Goal: Transaction & Acquisition: Purchase product/service

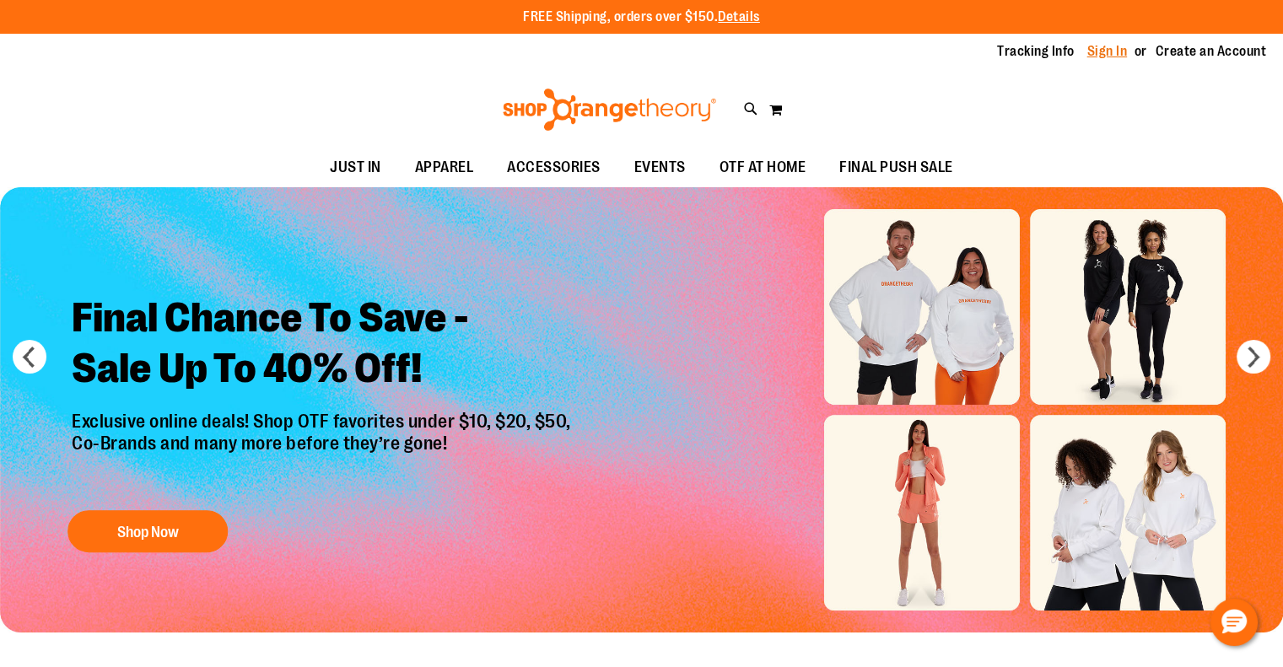
click at [1097, 50] on link "Sign In" at bounding box center [1107, 51] width 40 height 19
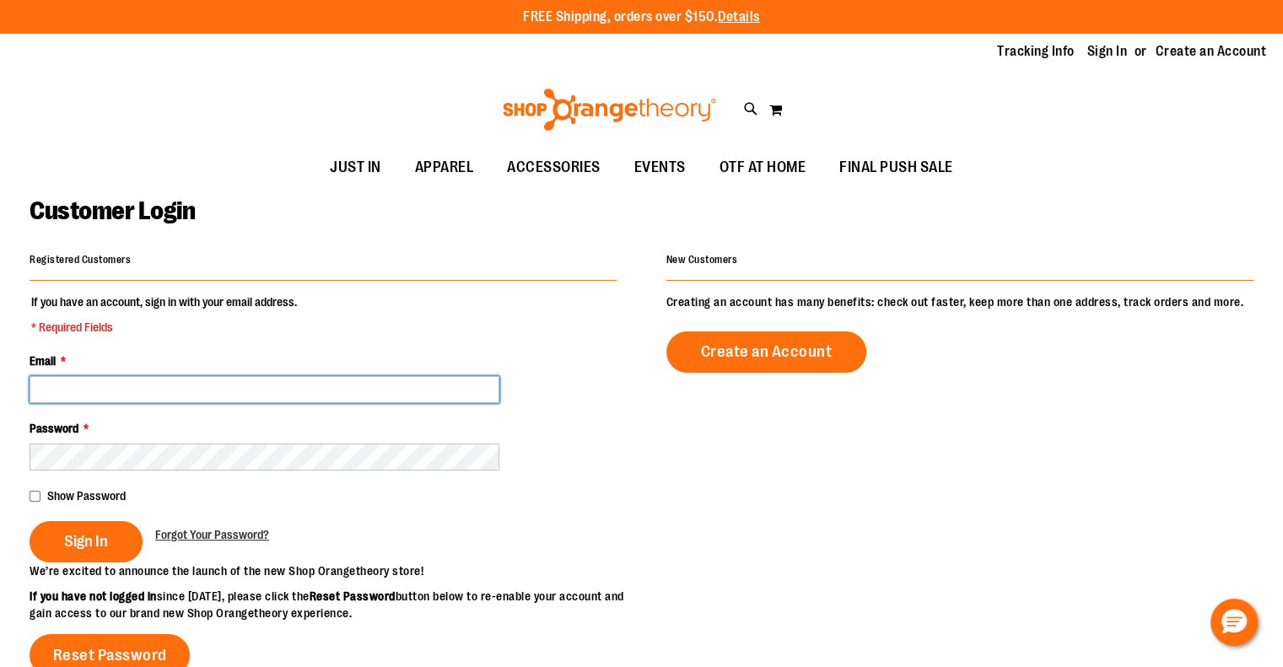
click at [58, 387] on input "Email *" at bounding box center [265, 389] width 470 height 27
type input "**********"
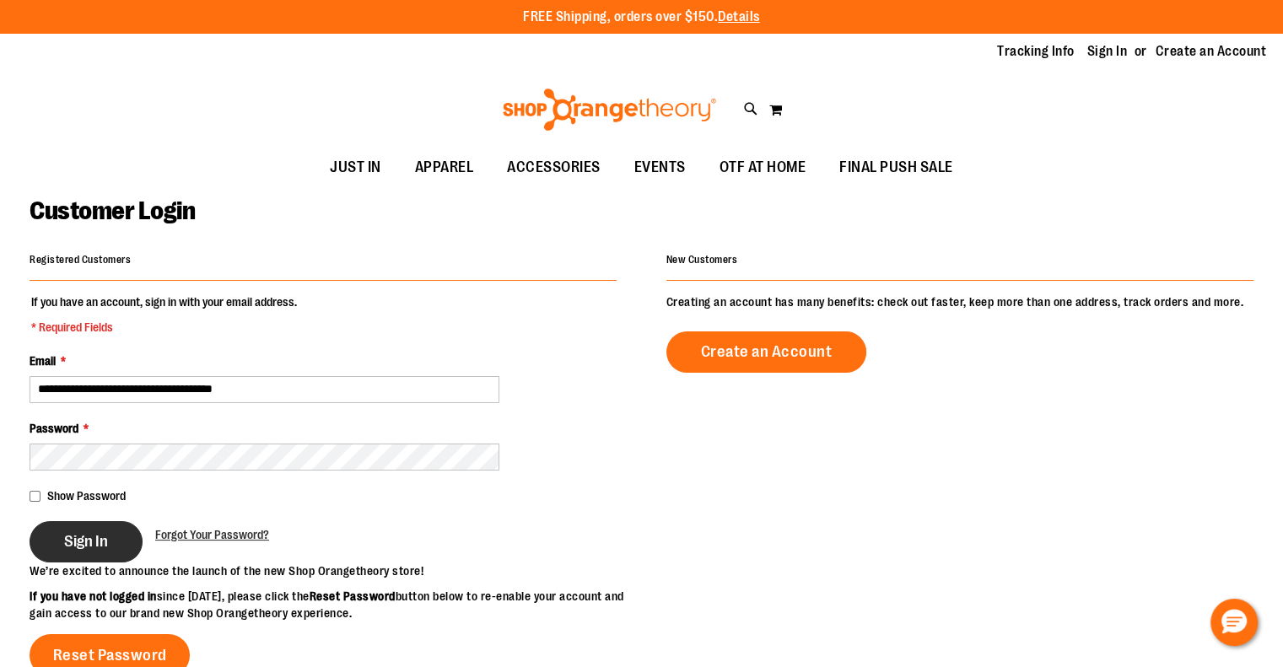
click at [70, 542] on span "Sign In" at bounding box center [86, 541] width 44 height 19
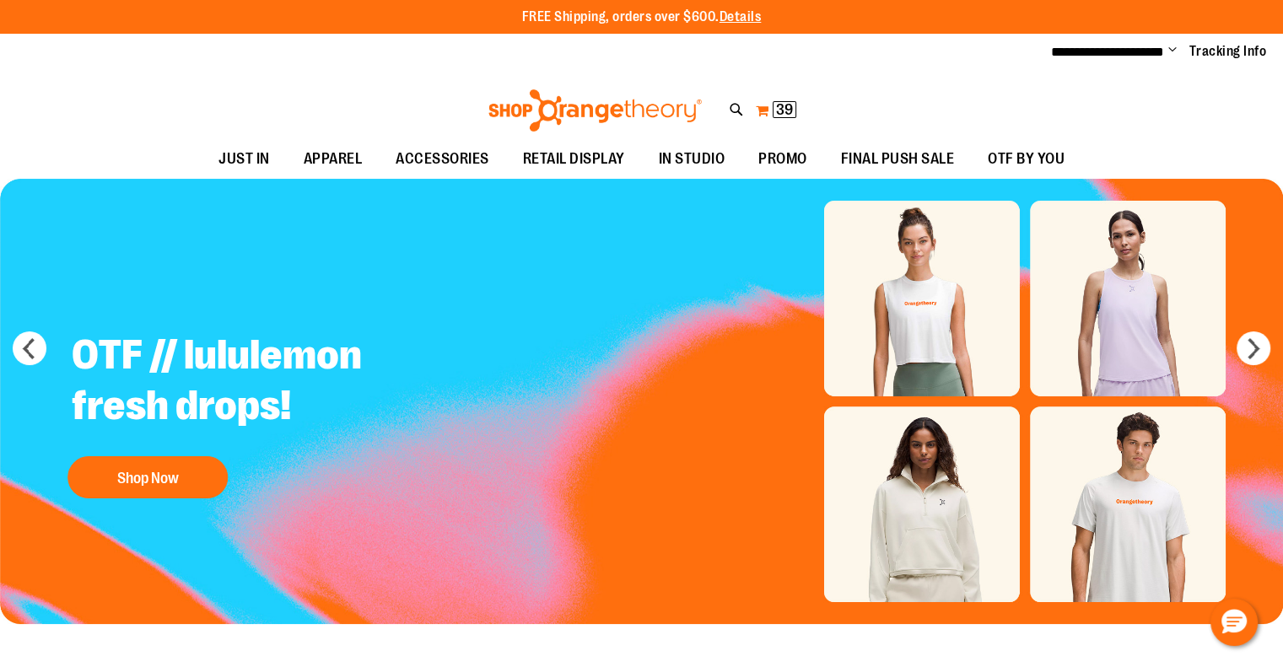
click at [763, 105] on button "My Cart 39 39 items" at bounding box center [776, 110] width 42 height 27
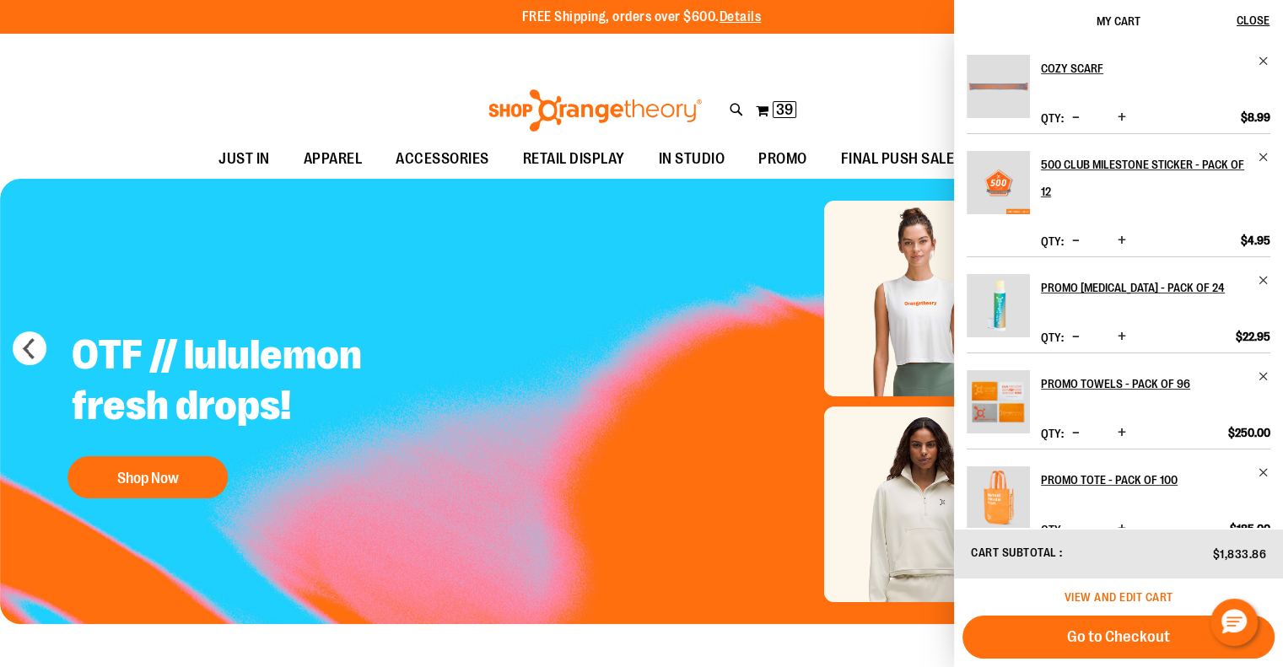
click at [1128, 594] on span "View and edit cart" at bounding box center [1118, 596] width 109 height 13
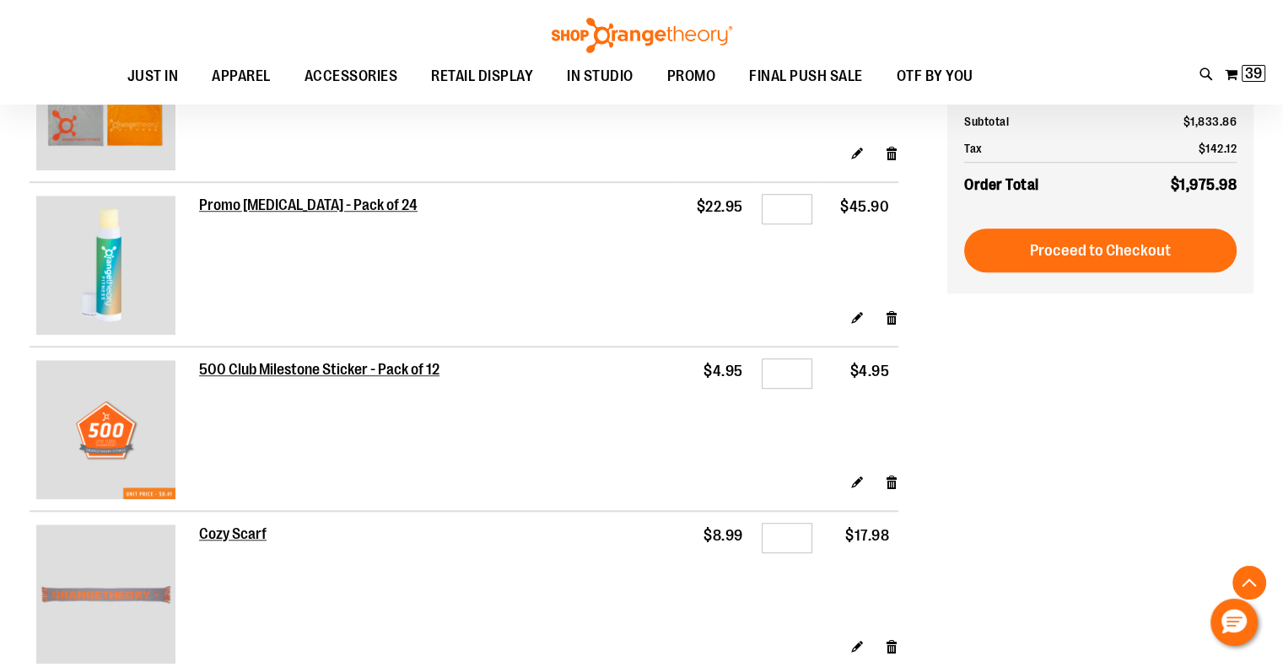
scroll to position [1264, 0]
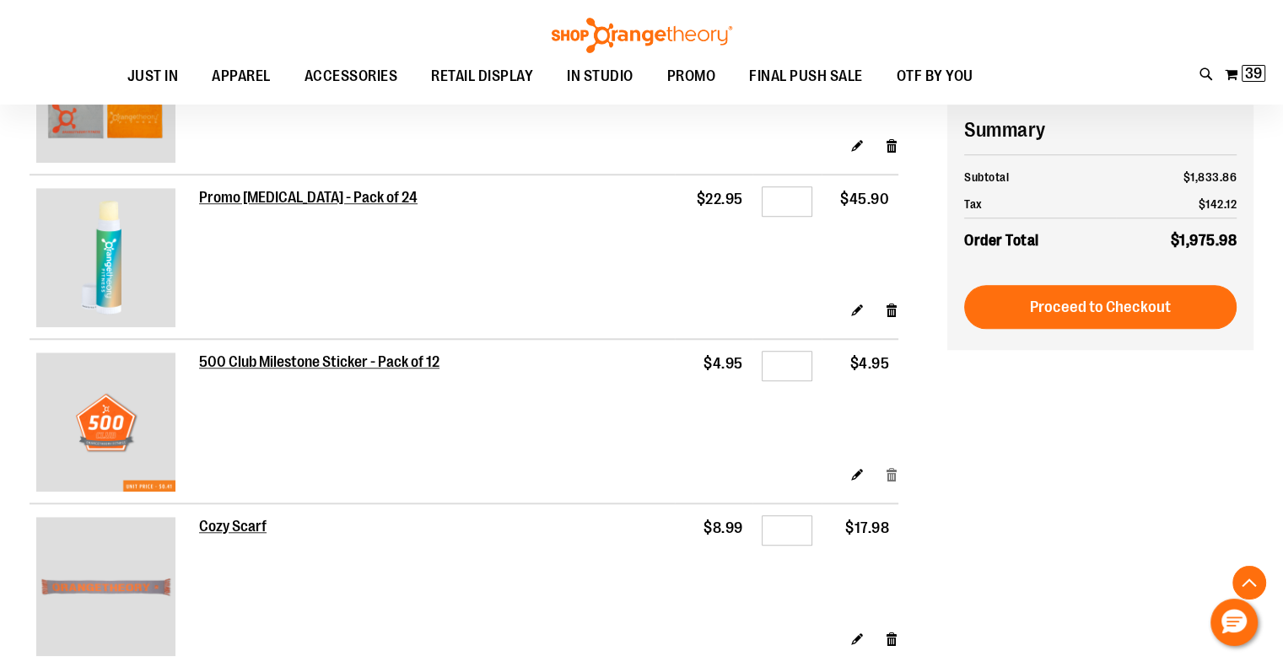
click at [888, 476] on link "Remove item" at bounding box center [892, 475] width 14 height 18
click at [894, 478] on link "Remove item" at bounding box center [892, 475] width 14 height 18
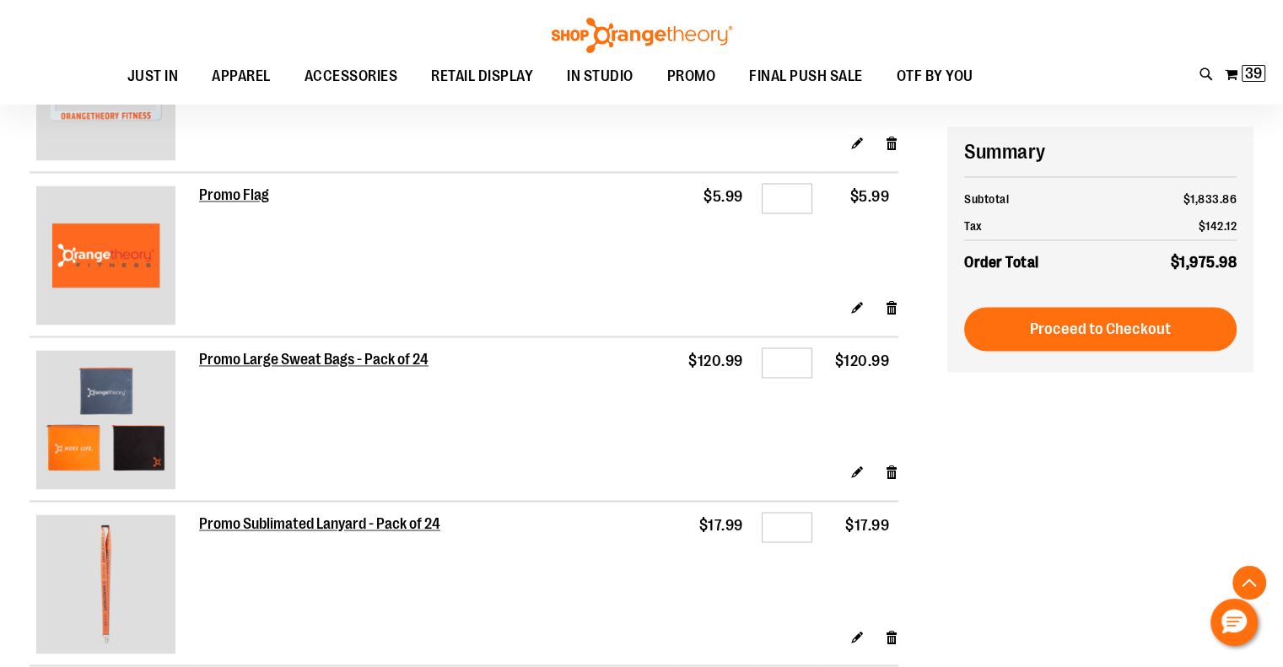
scroll to position [2698, 0]
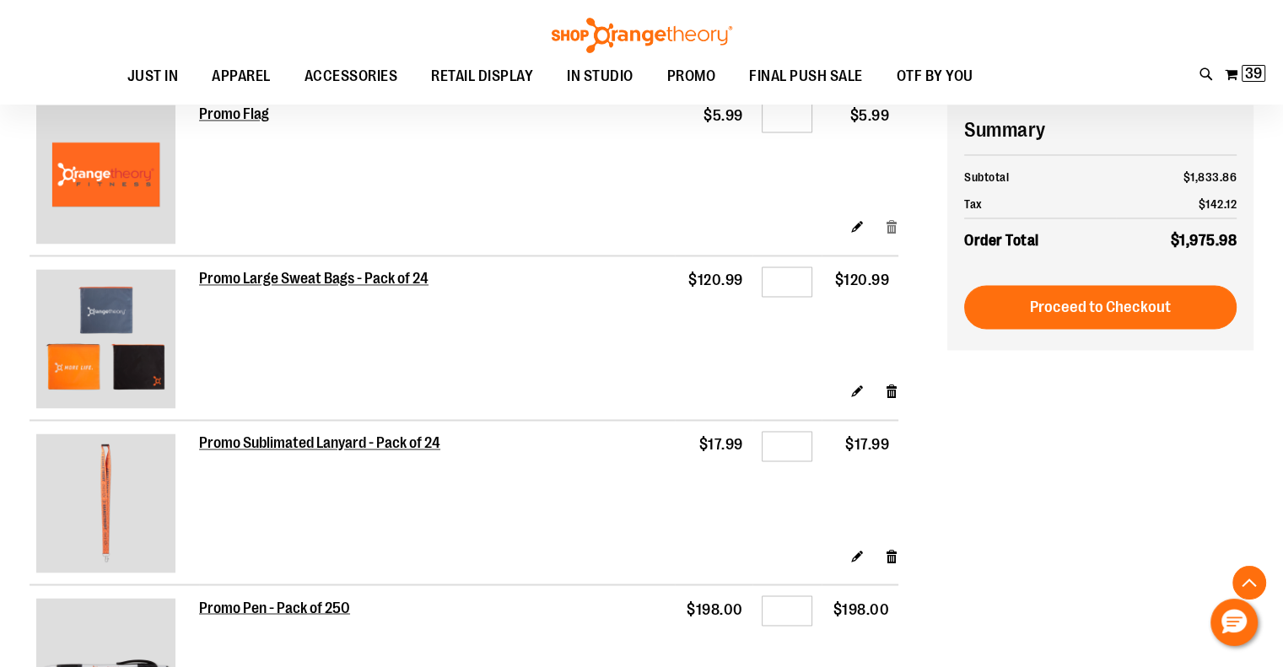
click at [887, 228] on link "Remove item" at bounding box center [892, 226] width 14 height 18
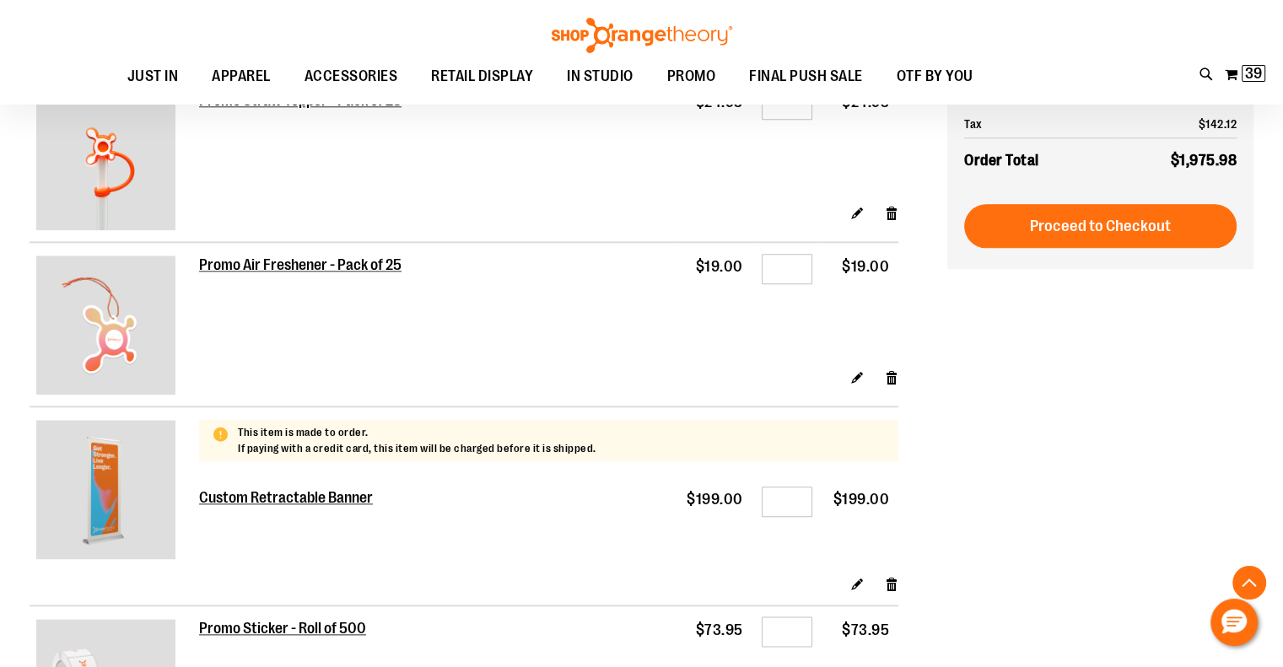
scroll to position [1517, 0]
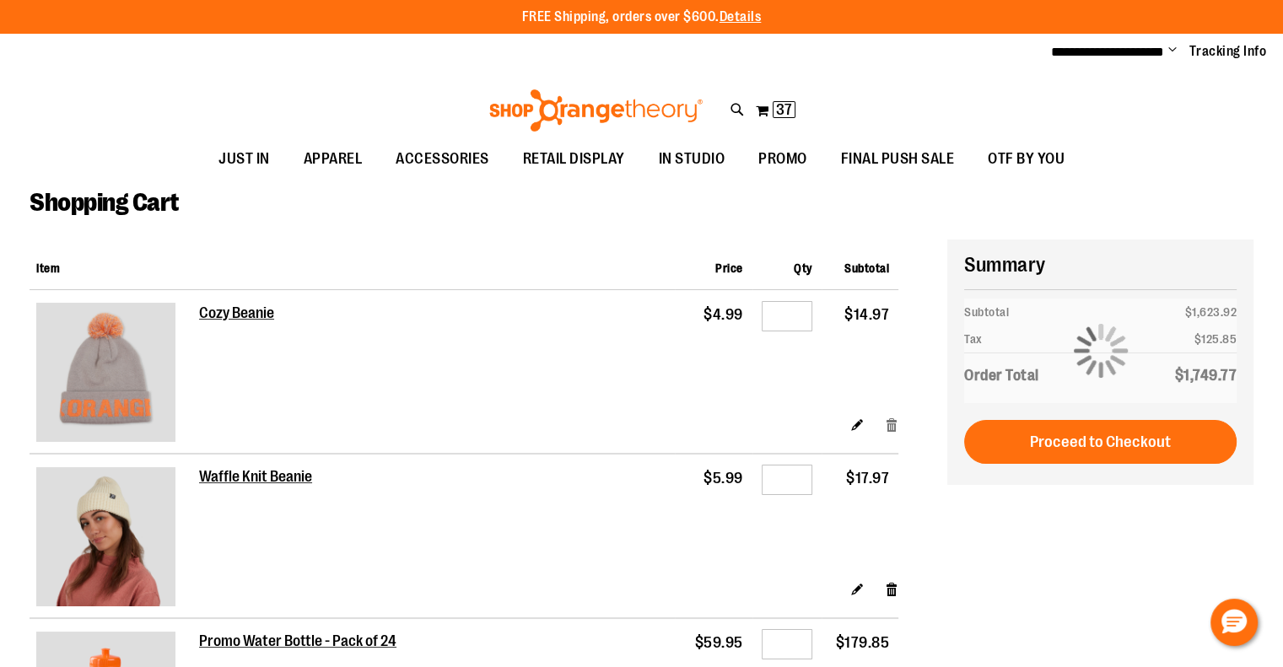
click at [897, 417] on link "Remove item" at bounding box center [892, 425] width 14 height 18
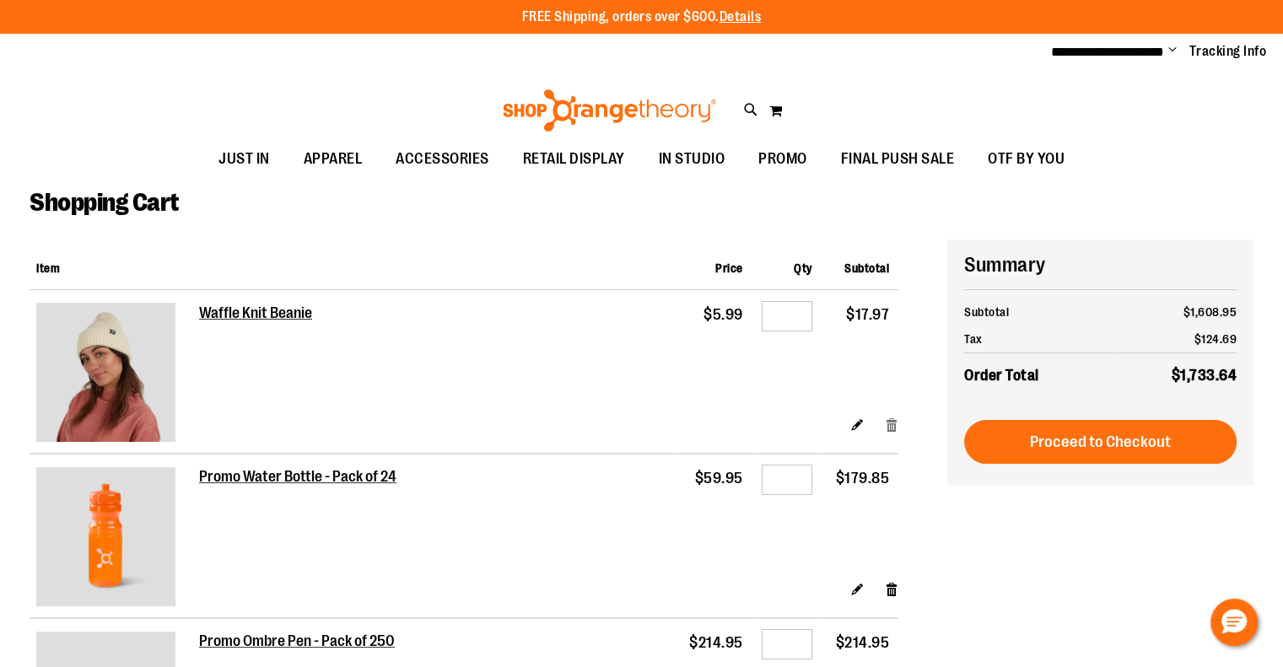
click at [893, 424] on link "Remove item" at bounding box center [892, 425] width 14 height 18
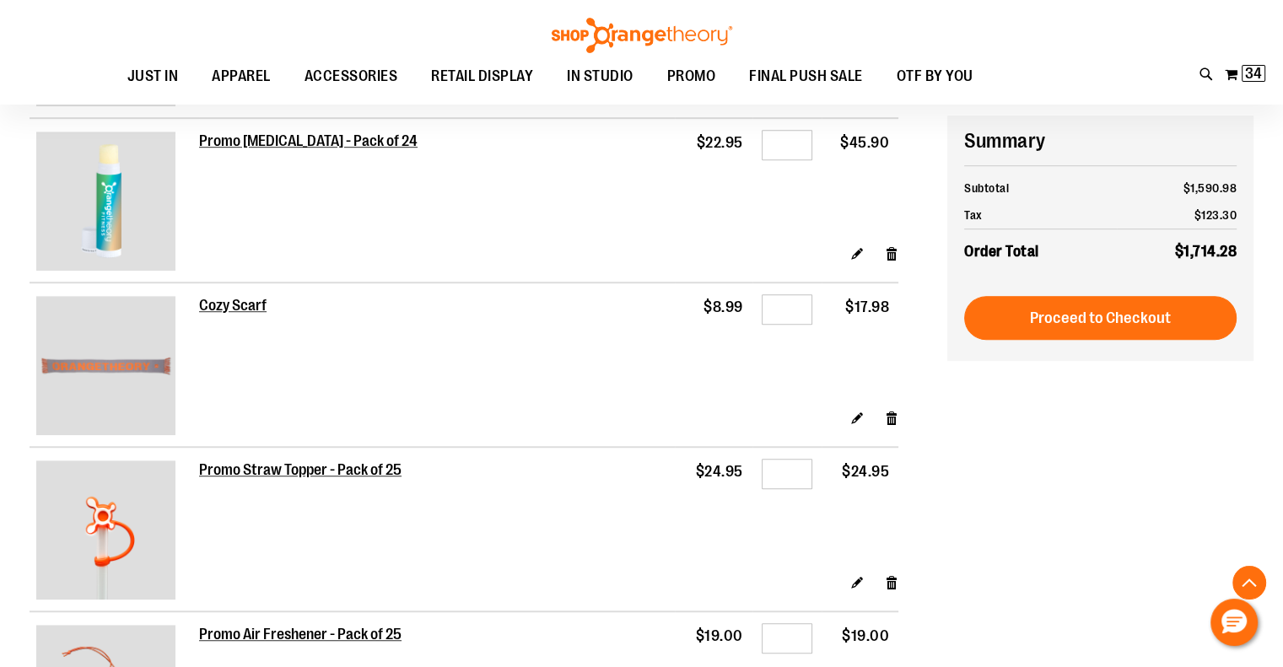
scroll to position [1012, 0]
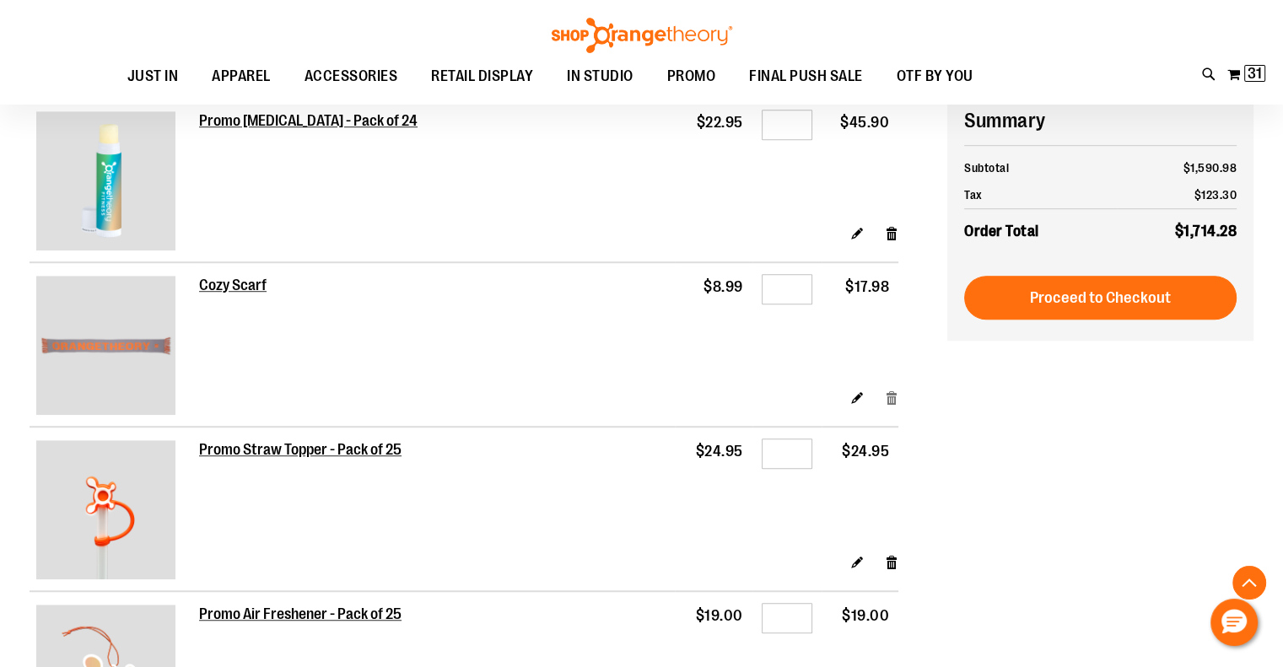
click at [890, 395] on link "Remove item" at bounding box center [892, 398] width 14 height 18
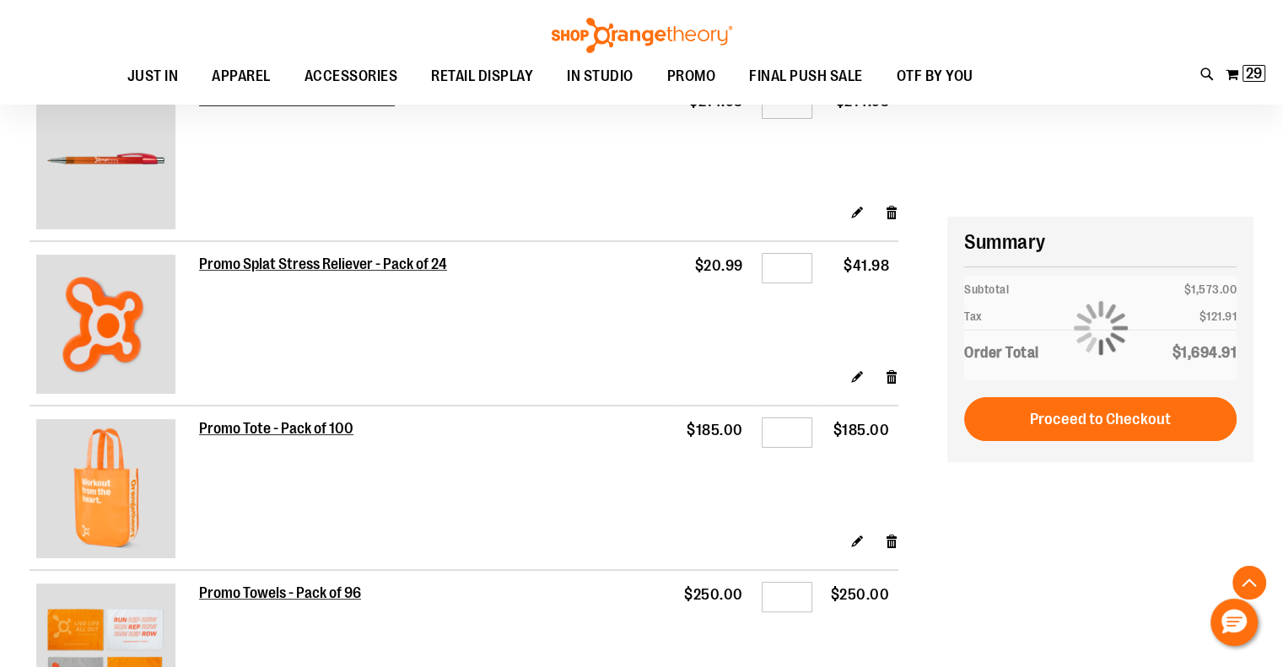
scroll to position [169, 0]
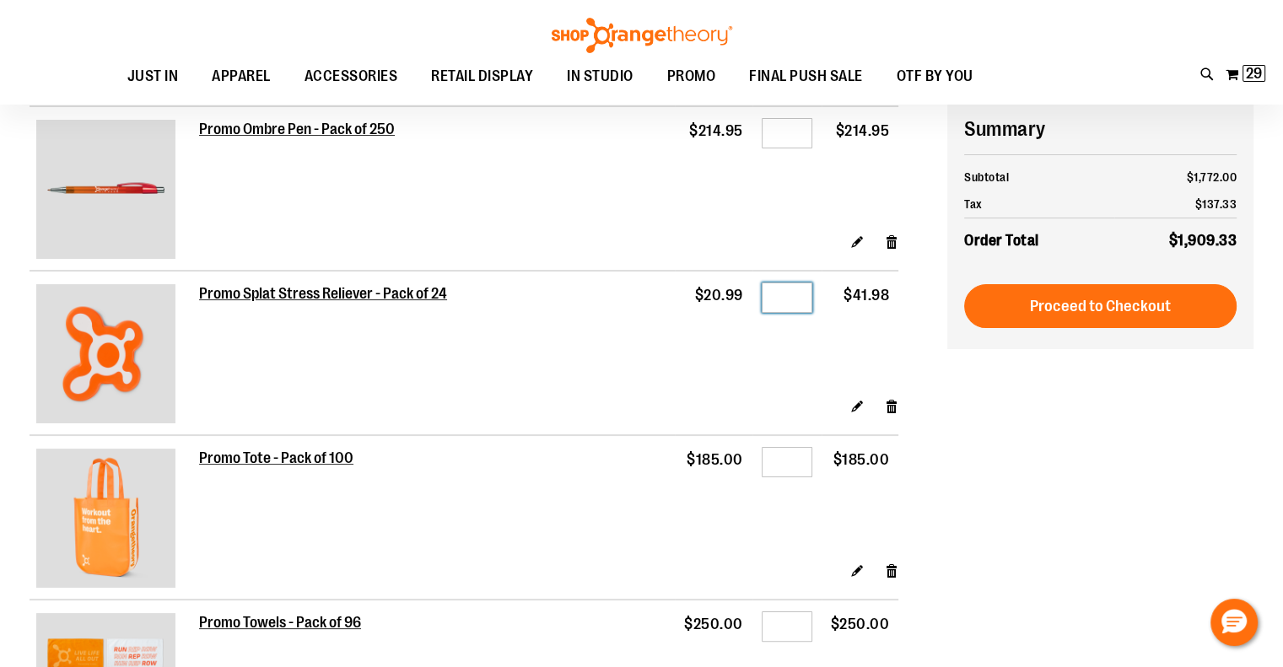
drag, startPoint x: 802, startPoint y: 296, endPoint x: 773, endPoint y: 301, distance: 29.1
click at [773, 301] on input "*" at bounding box center [787, 298] width 51 height 30
click at [864, 405] on div "Edit Remove item" at bounding box center [548, 412] width 699 height 30
click at [857, 402] on link "Edit" at bounding box center [857, 406] width 14 height 18
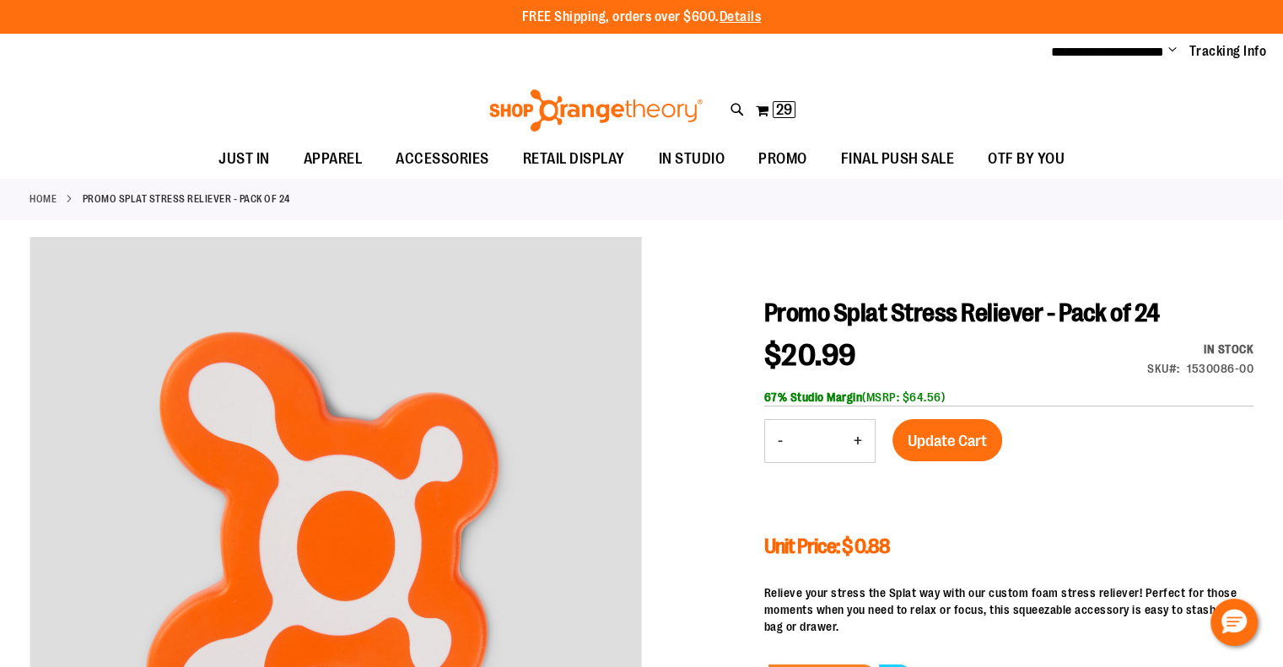
click at [780, 437] on button "-" at bounding box center [780, 441] width 30 height 42
type input "*"
click at [938, 434] on span "Update Cart" at bounding box center [947, 441] width 79 height 19
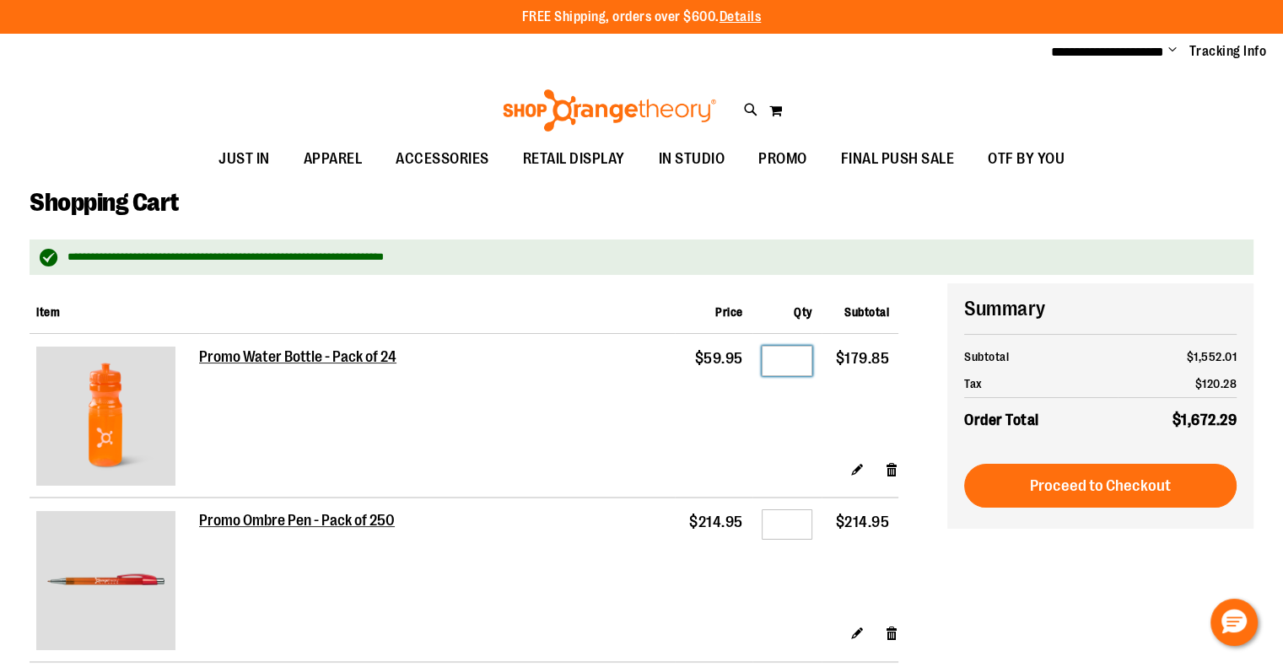
click at [778, 360] on input "*" at bounding box center [787, 361] width 51 height 30
click at [852, 461] on link "Edit" at bounding box center [857, 469] width 14 height 18
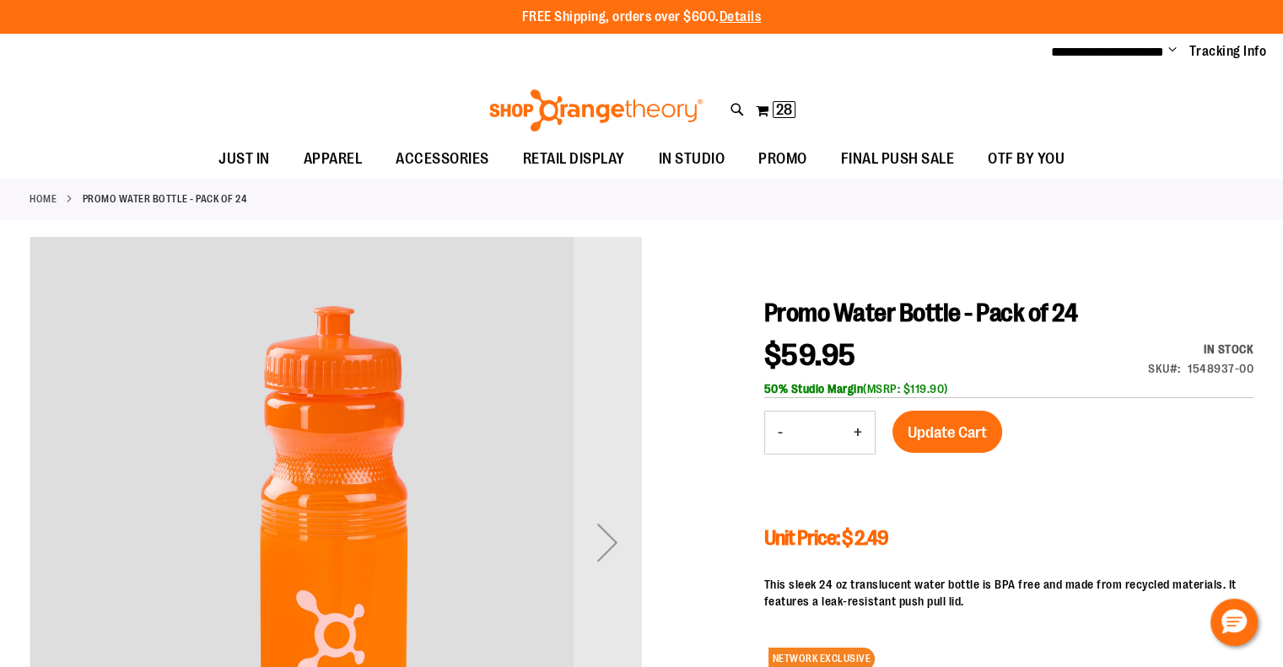
click at [779, 431] on button "-" at bounding box center [780, 433] width 30 height 42
type input "*"
click at [946, 432] on span "Update Cart" at bounding box center [947, 432] width 79 height 19
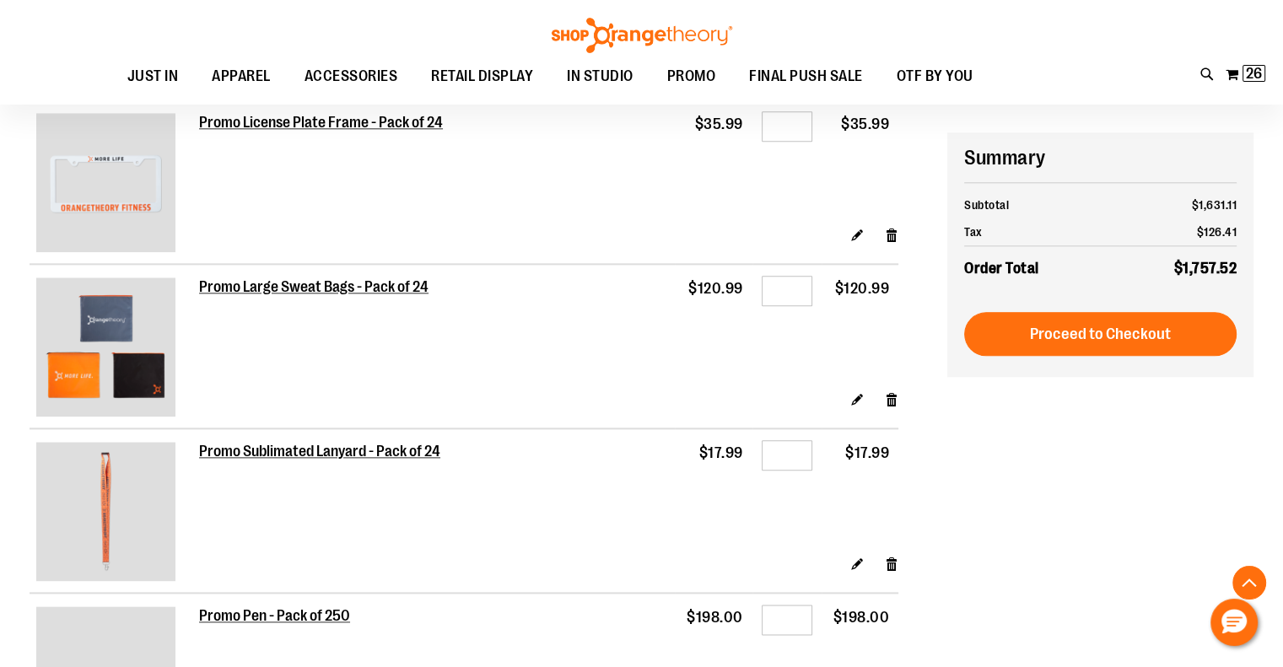
scroll to position [1939, 0]
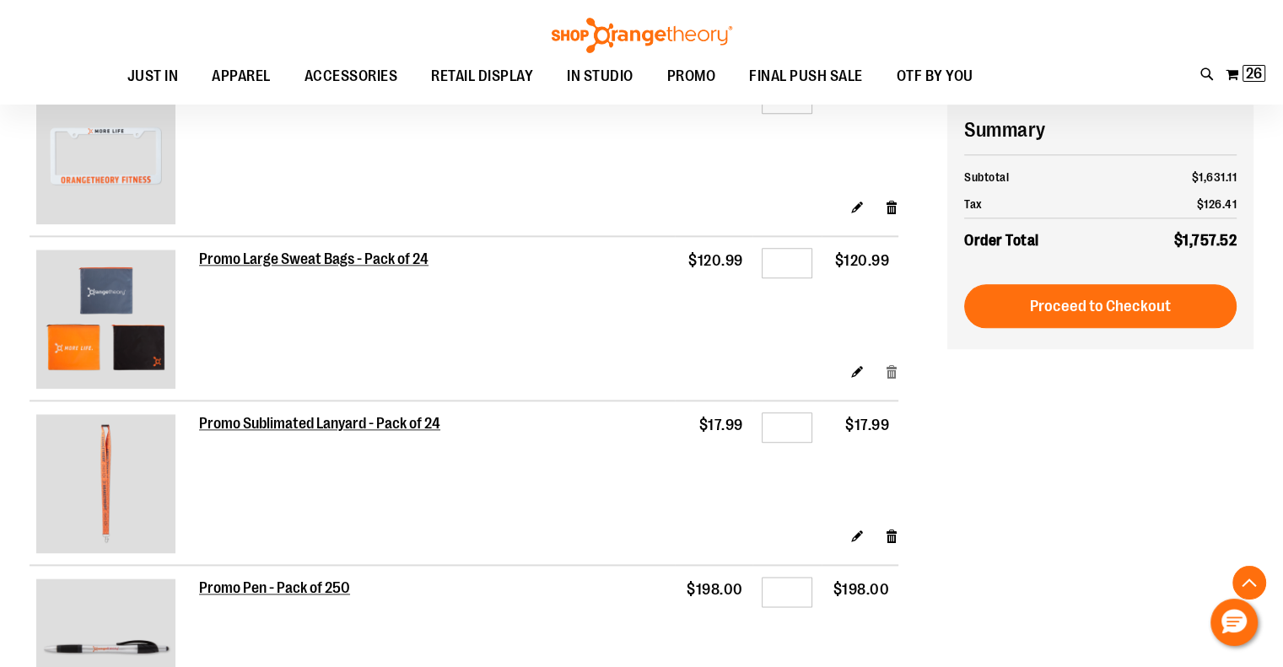
click at [892, 374] on link "Remove item" at bounding box center [892, 372] width 14 height 18
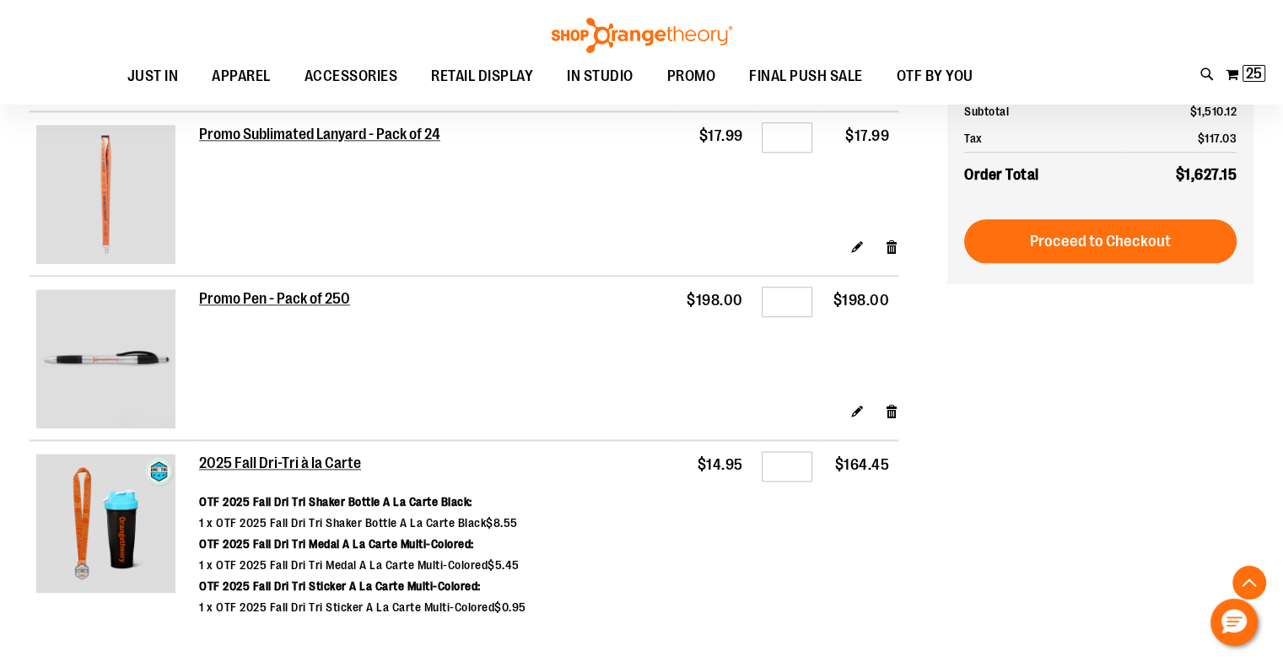
scroll to position [2023, 0]
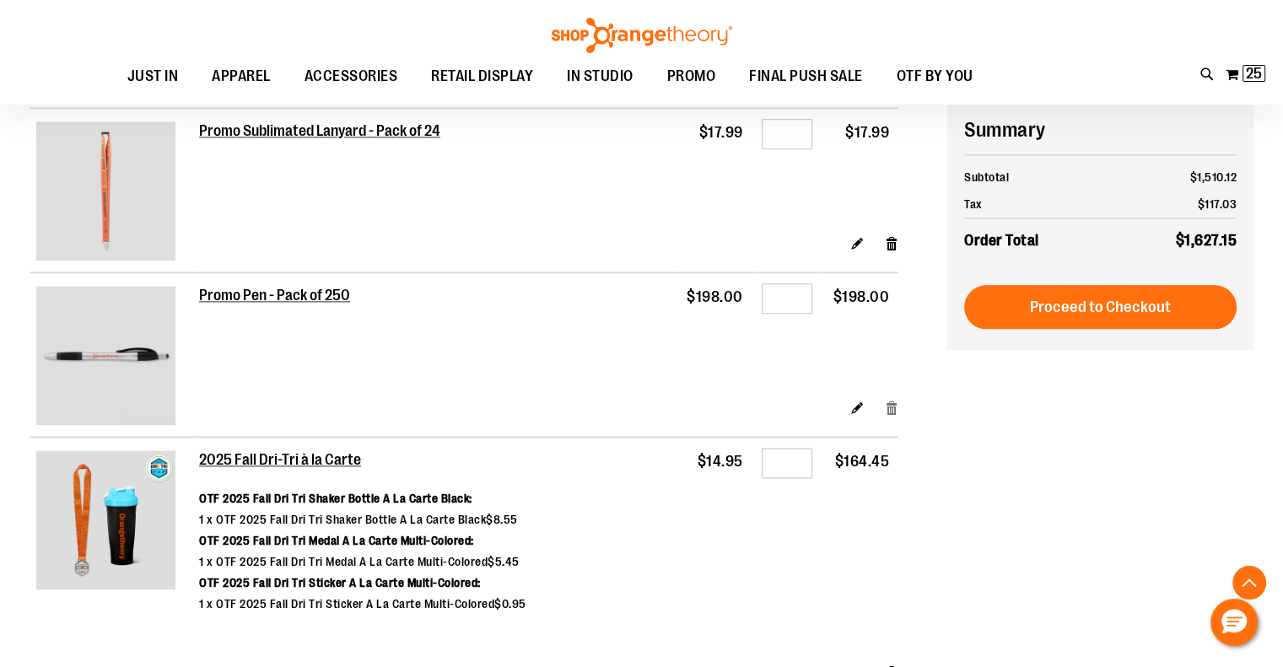
click at [887, 407] on link "Remove item" at bounding box center [892, 407] width 14 height 18
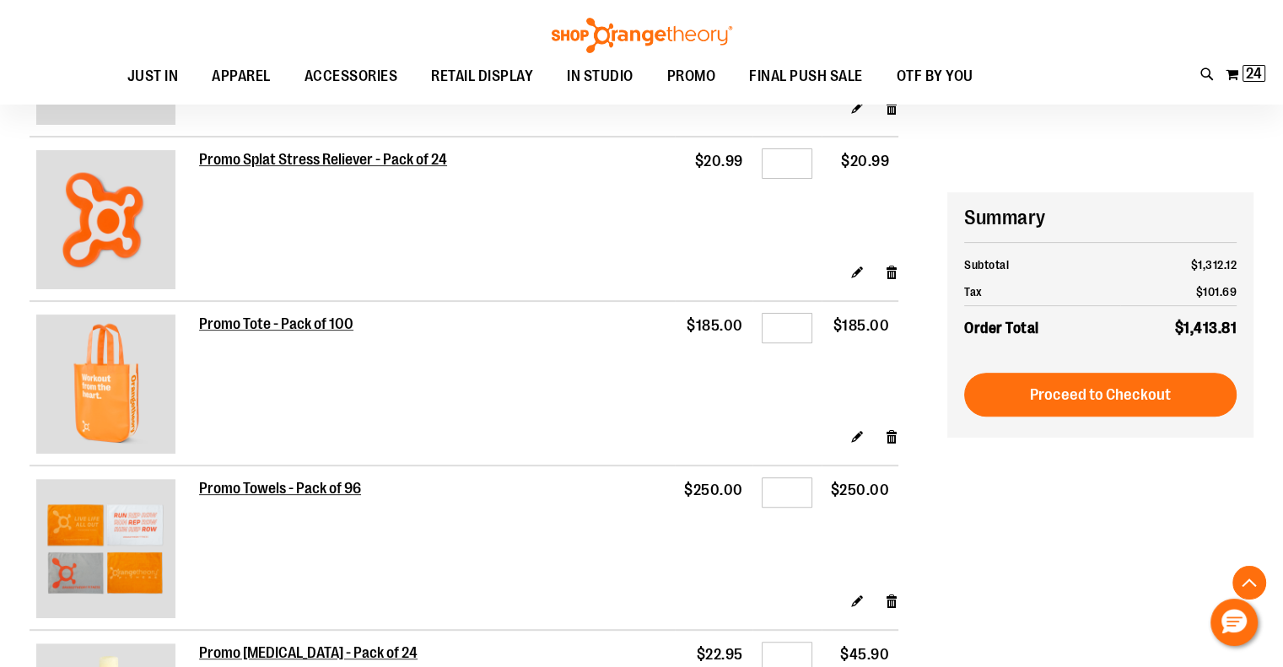
scroll to position [674, 0]
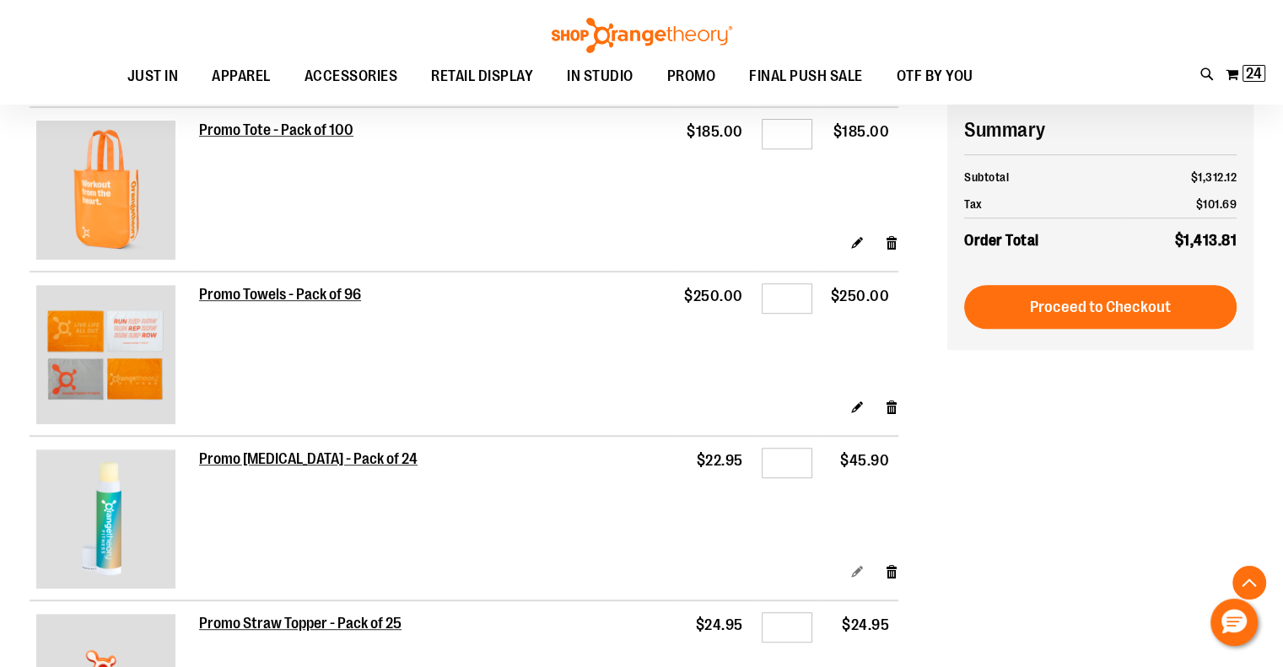
click at [857, 572] on link "Edit" at bounding box center [857, 572] width 14 height 18
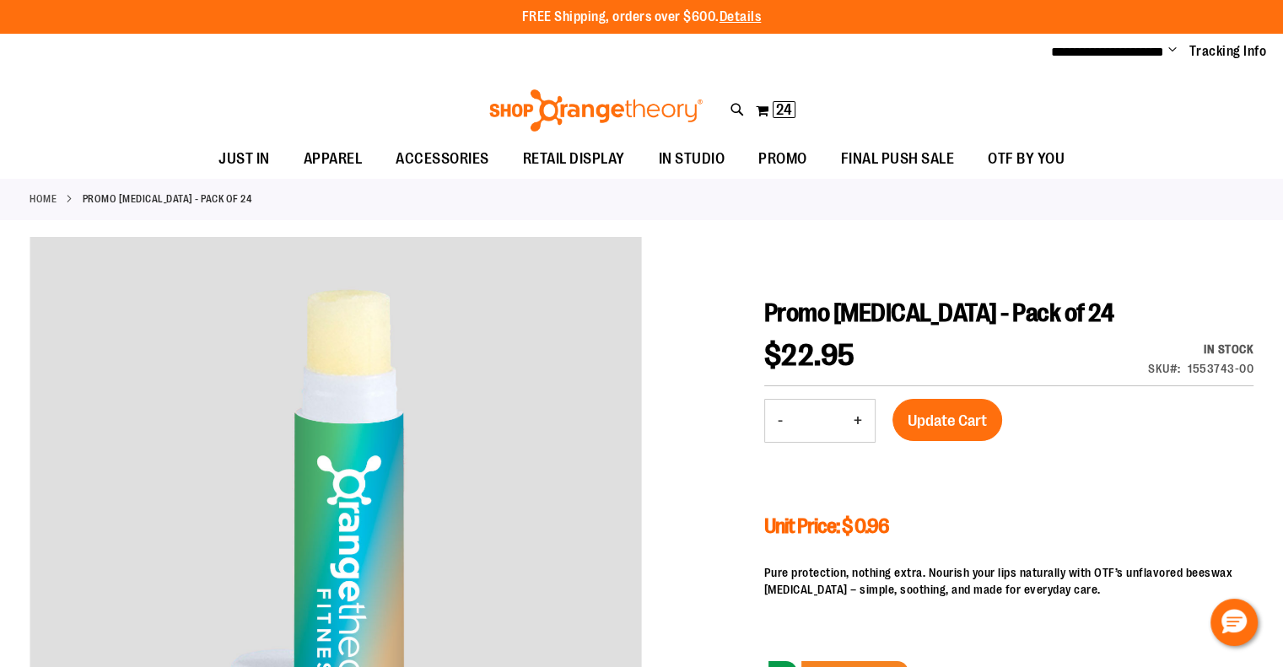
click at [786, 418] on button "-" at bounding box center [780, 421] width 30 height 42
type input "*"
click at [928, 418] on span "Update Cart" at bounding box center [947, 421] width 79 height 19
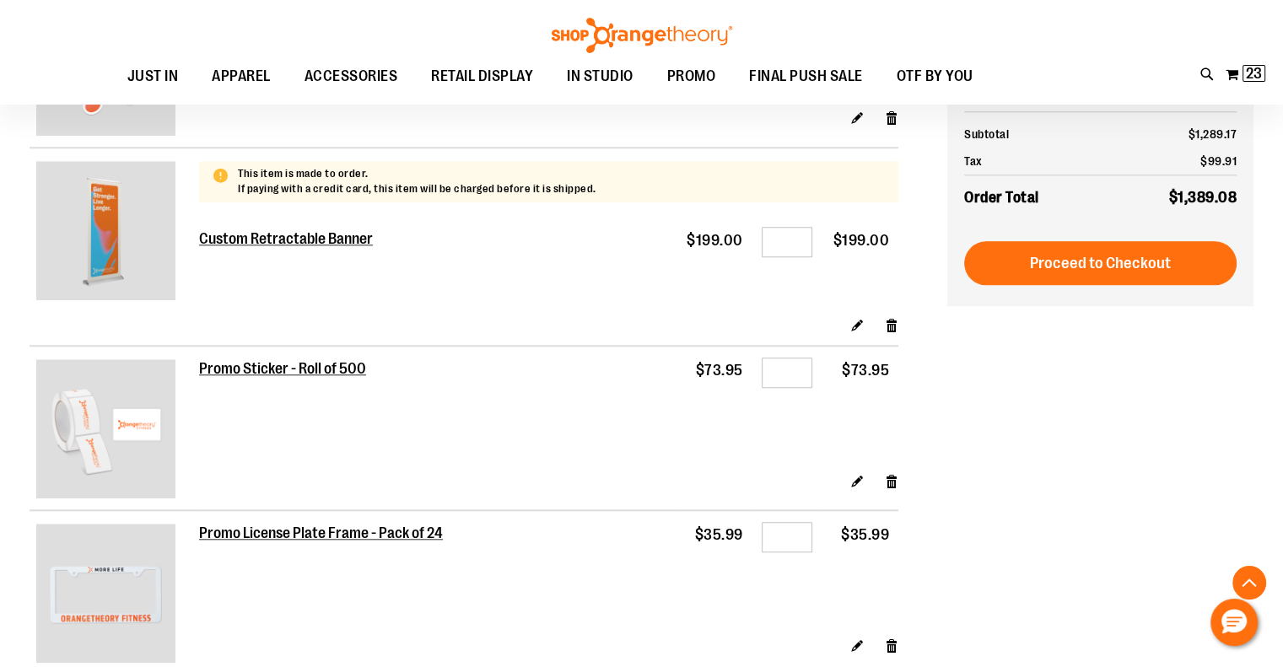
scroll to position [1433, 0]
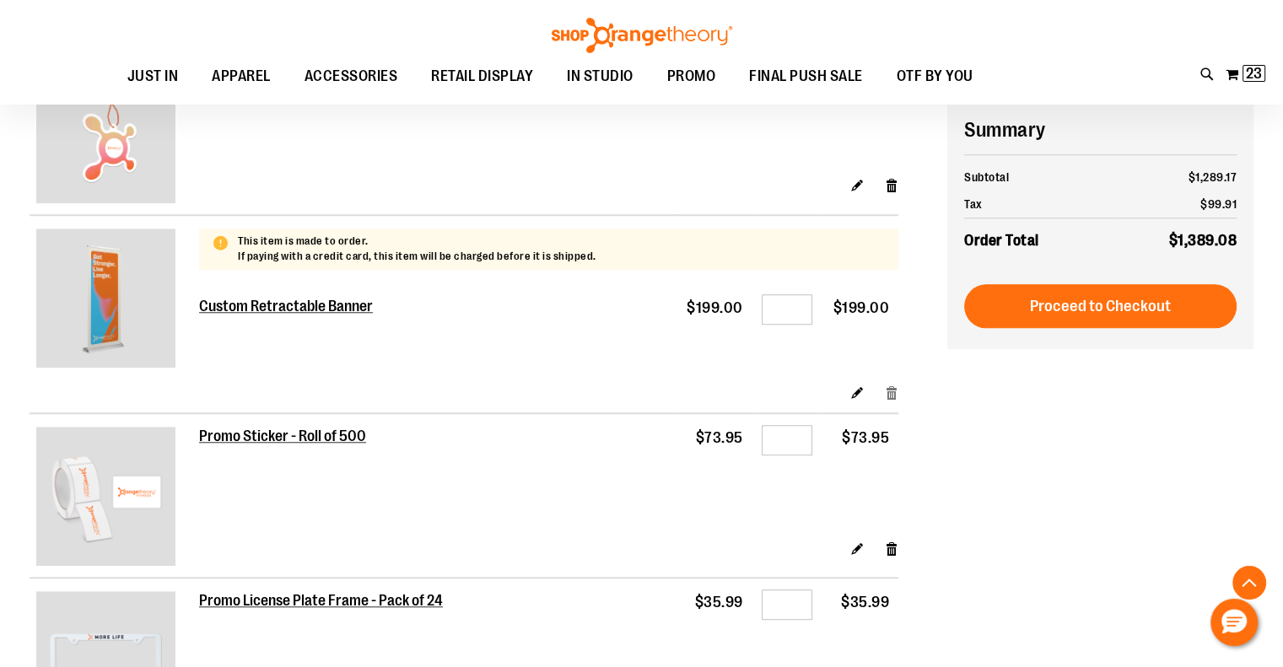
drag, startPoint x: 890, startPoint y: 392, endPoint x: 867, endPoint y: 408, distance: 27.8
click at [887, 392] on link "Remove item" at bounding box center [892, 392] width 14 height 18
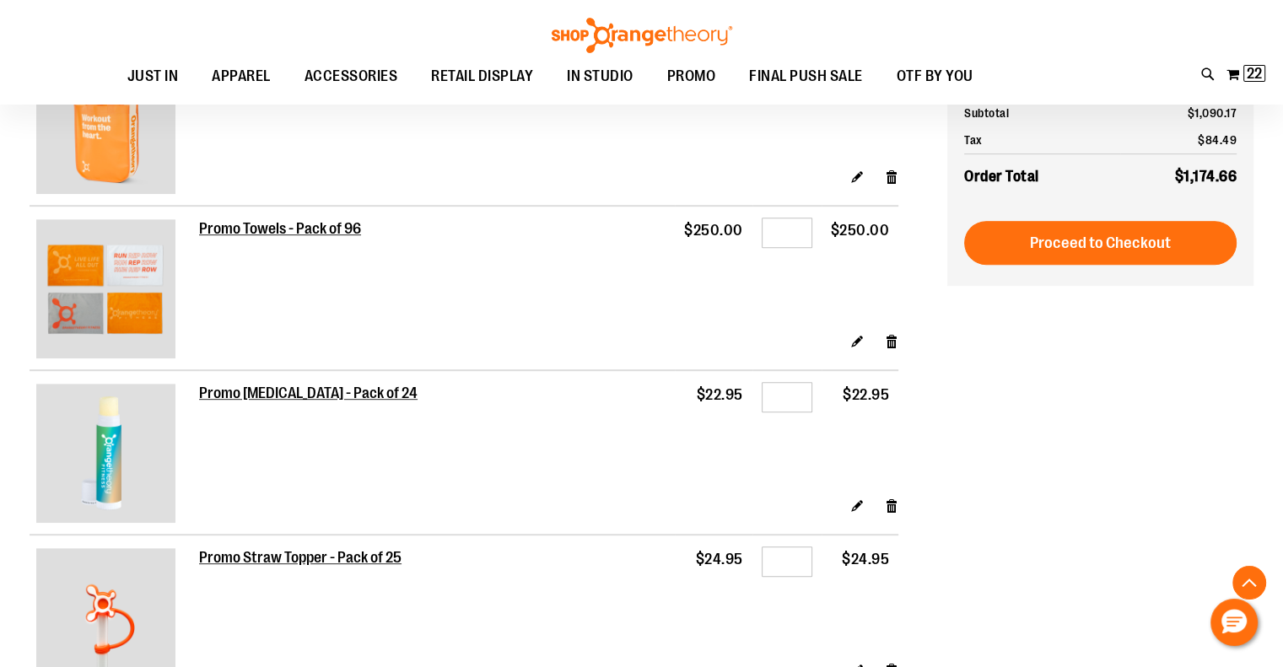
scroll to position [927, 0]
